Goal: Task Accomplishment & Management: Use online tool/utility

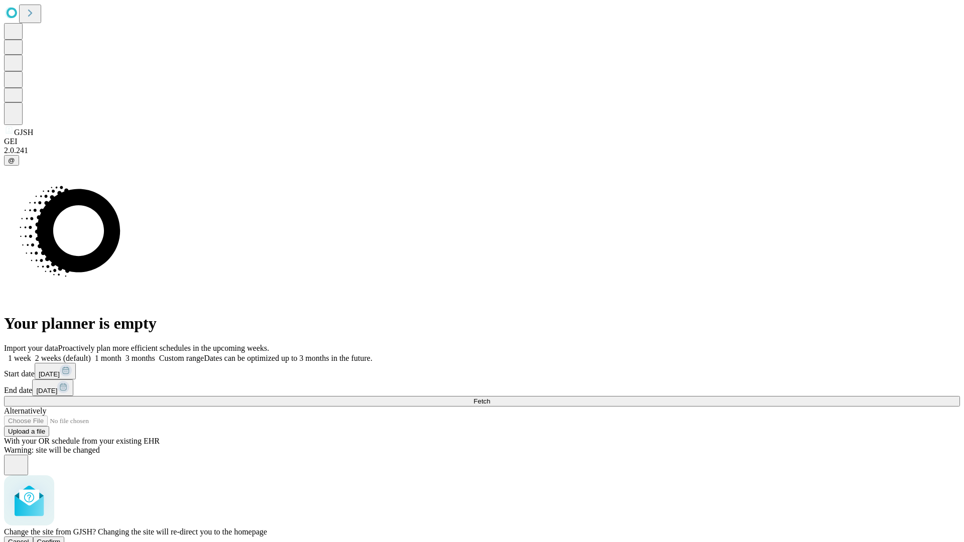
click at [61, 538] on span "Confirm" at bounding box center [49, 542] width 24 height 8
click at [31, 354] on label "1 week" at bounding box center [17, 358] width 27 height 9
click at [490, 398] on span "Fetch" at bounding box center [482, 402] width 17 height 8
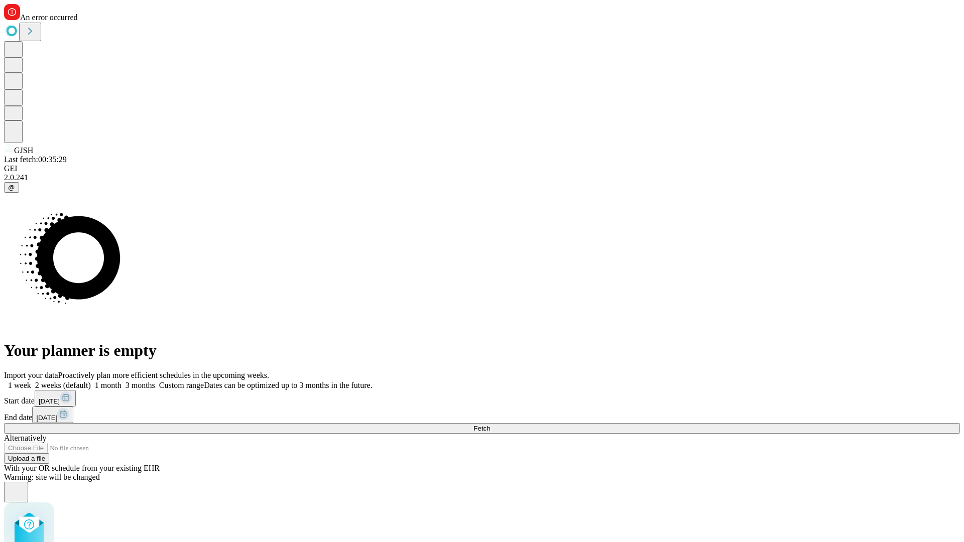
click at [31, 381] on label "1 week" at bounding box center [17, 385] width 27 height 9
click at [490, 425] on span "Fetch" at bounding box center [482, 429] width 17 height 8
click at [31, 381] on label "1 week" at bounding box center [17, 385] width 27 height 9
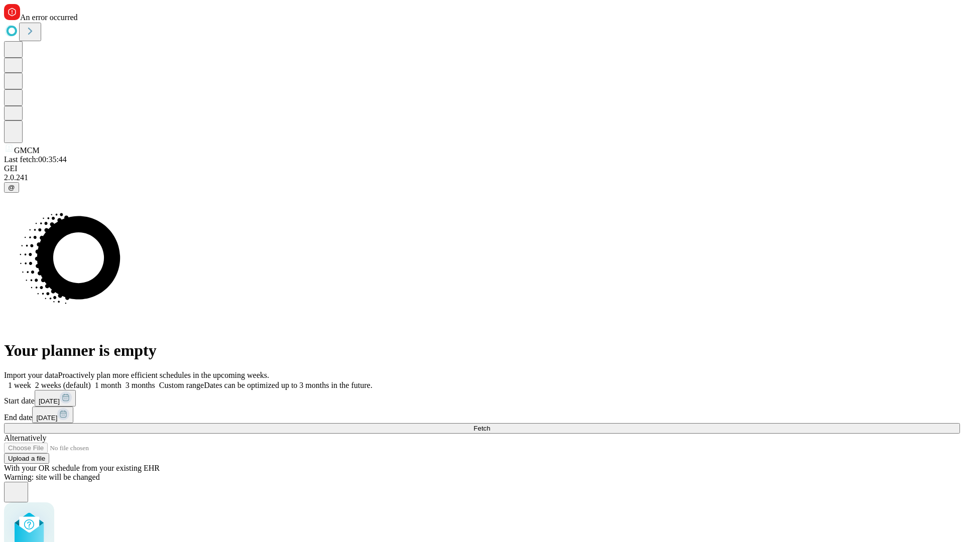
click at [490, 425] on span "Fetch" at bounding box center [482, 429] width 17 height 8
click at [31, 381] on label "1 week" at bounding box center [17, 385] width 27 height 9
click at [490, 425] on span "Fetch" at bounding box center [482, 429] width 17 height 8
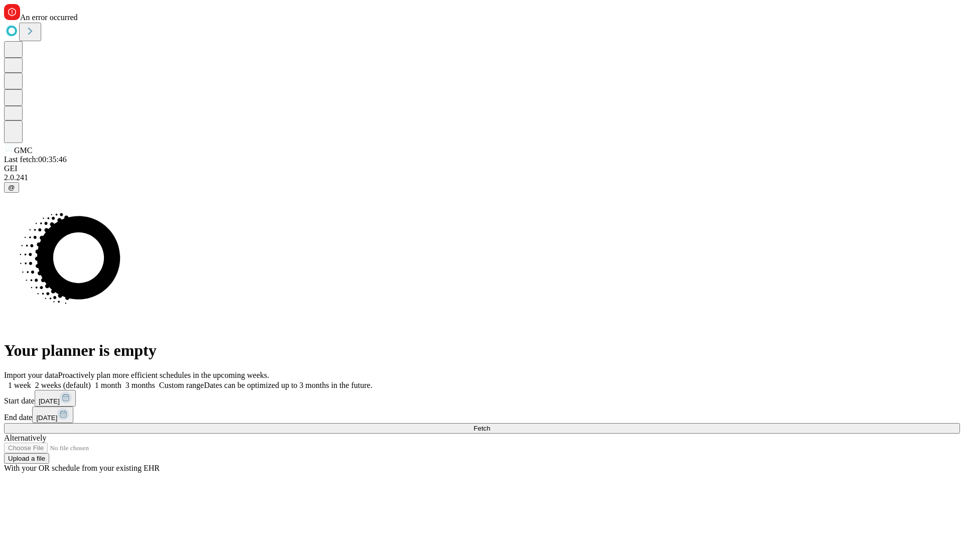
click at [31, 381] on label "1 week" at bounding box center [17, 385] width 27 height 9
click at [490, 425] on span "Fetch" at bounding box center [482, 429] width 17 height 8
click at [31, 381] on label "1 week" at bounding box center [17, 385] width 27 height 9
click at [490, 425] on span "Fetch" at bounding box center [482, 429] width 17 height 8
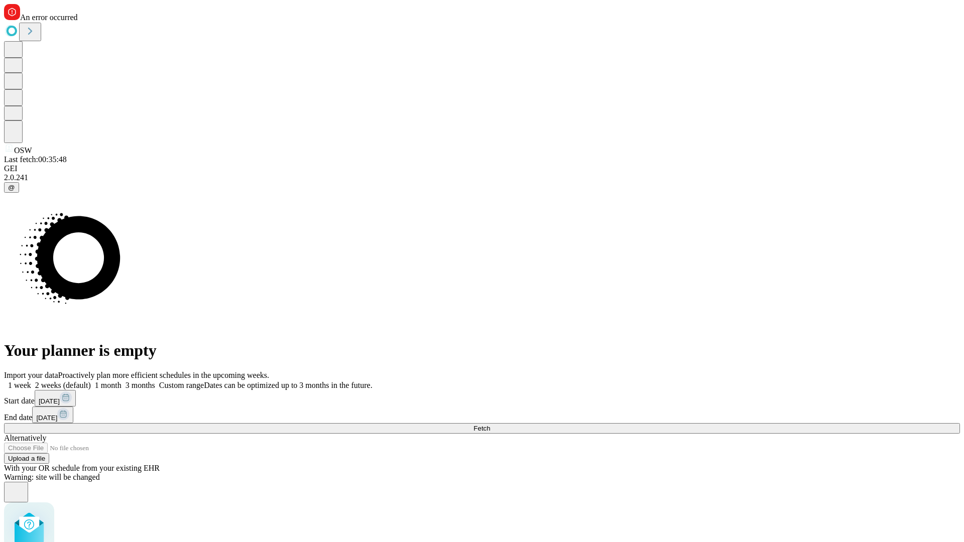
click at [31, 381] on label "1 week" at bounding box center [17, 385] width 27 height 9
click at [490, 425] on span "Fetch" at bounding box center [482, 429] width 17 height 8
click at [31, 381] on label "1 week" at bounding box center [17, 385] width 27 height 9
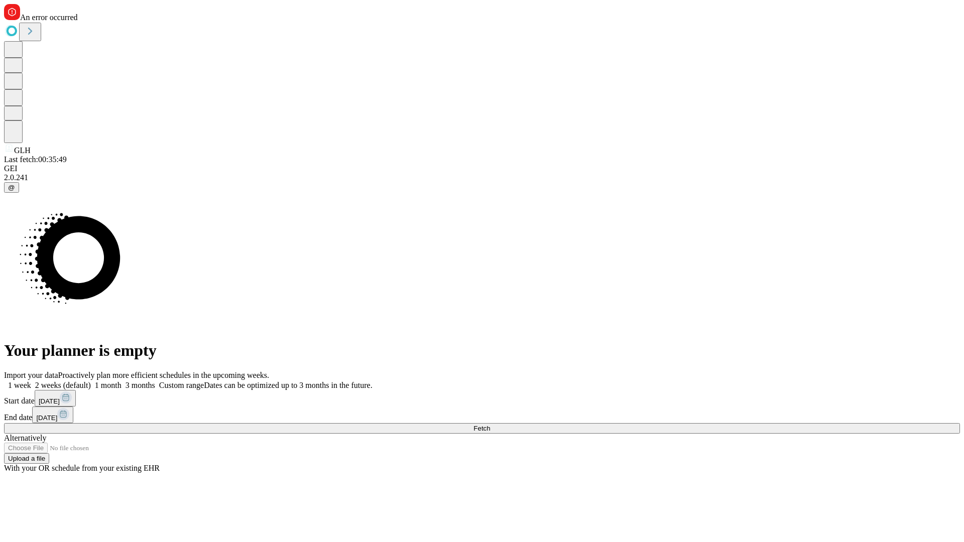
click at [490, 425] on span "Fetch" at bounding box center [482, 429] width 17 height 8
click at [31, 381] on label "1 week" at bounding box center [17, 385] width 27 height 9
click at [490, 425] on span "Fetch" at bounding box center [482, 429] width 17 height 8
